Goal: Information Seeking & Learning: Learn about a topic

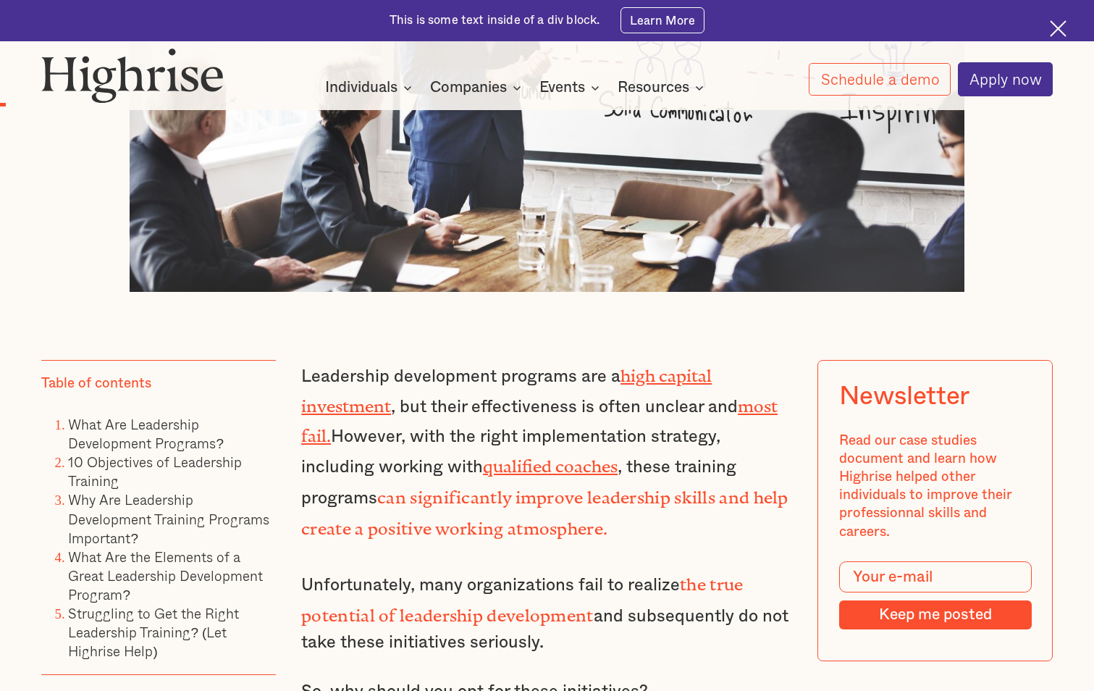
scroll to position [797, 0]
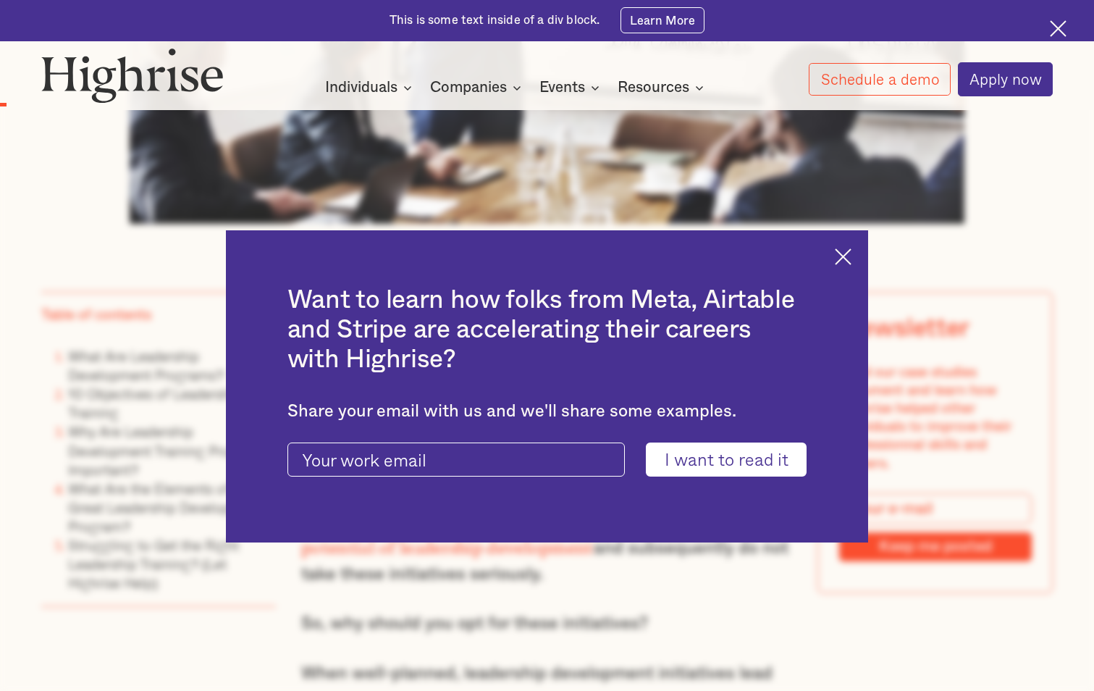
click at [843, 256] on img at bounding box center [843, 256] width 17 height 17
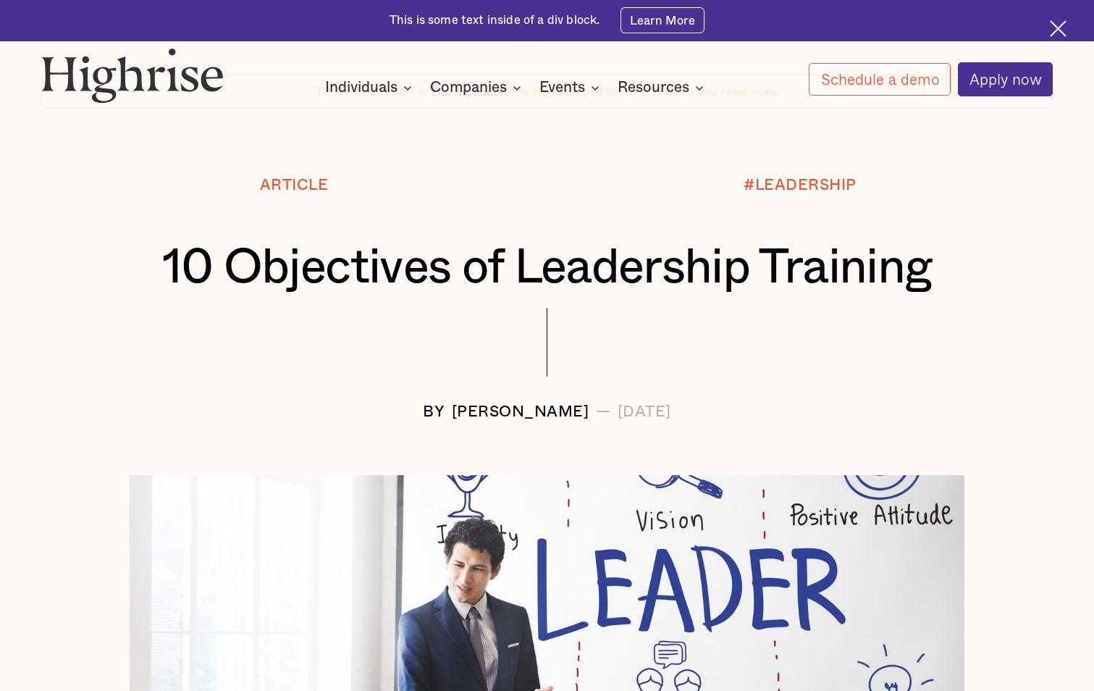
scroll to position [0, 0]
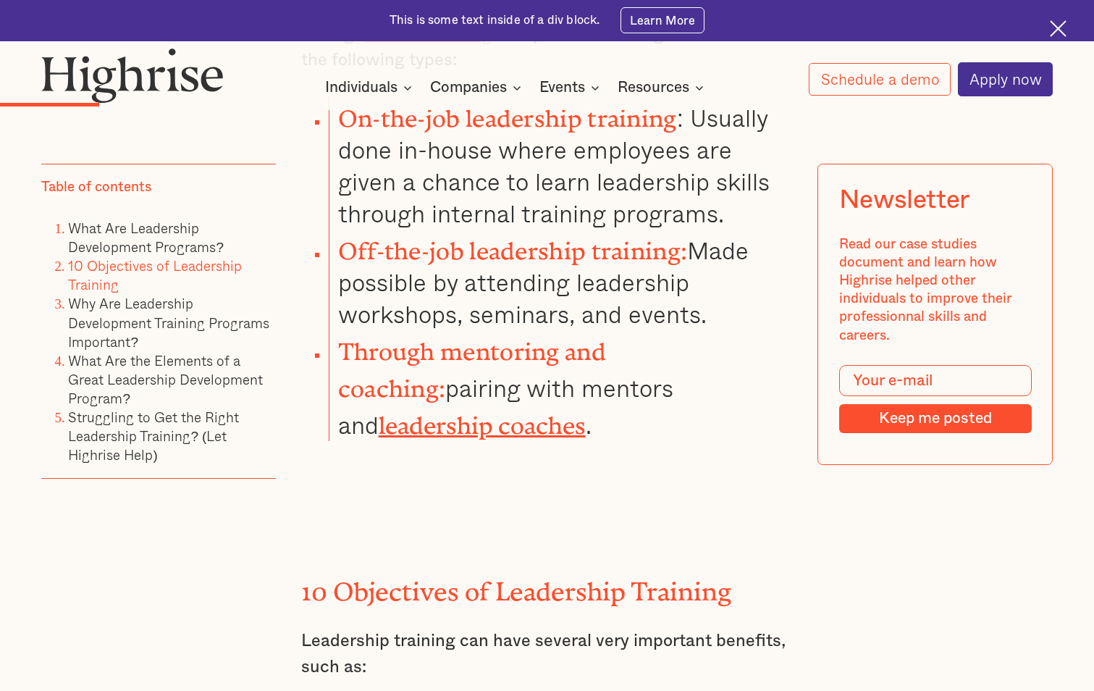
scroll to position [1738, 0]
